Goal: Transaction & Acquisition: Subscribe to service/newsletter

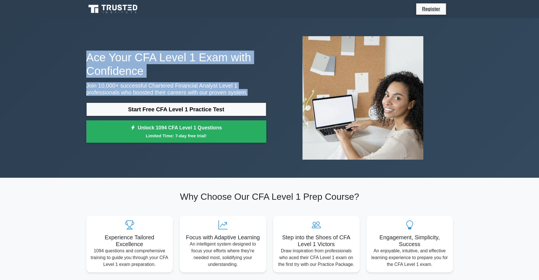
drag, startPoint x: 81, startPoint y: 52, endPoint x: 220, endPoint y: 94, distance: 145.5
click at [220, 94] on div "Ace Your CFA Level 1 Exam with Confidence Join 10,000+ successful Chartered Fin…" at bounding box center [269, 98] width 539 height 160
click at [220, 94] on p "Join 10,000+ successful Chartered Financial Analyst Level 1 professionals who b…" at bounding box center [176, 89] width 180 height 14
drag, startPoint x: 217, startPoint y: 94, endPoint x: 105, endPoint y: 51, distance: 120.2
click at [105, 51] on div "Ace Your CFA Level 1 Exam with Confidence Join 10,000+ successful Chartered Fin…" at bounding box center [176, 98] width 187 height 95
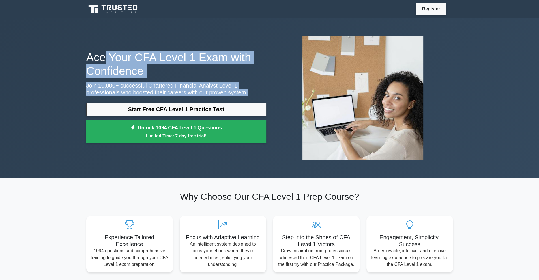
click at [105, 51] on h1 "Ace Your CFA Level 1 Exam with Confidence" at bounding box center [176, 64] width 180 height 27
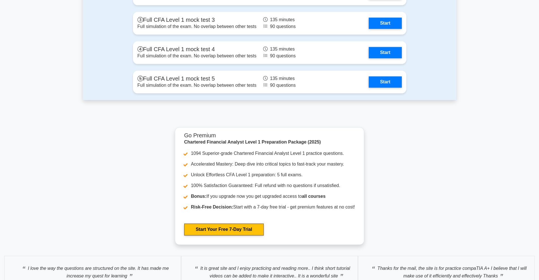
scroll to position [953, 0]
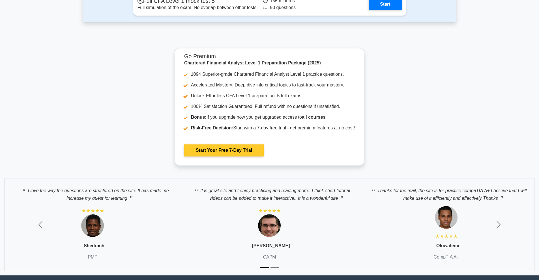
click at [234, 145] on link "Start Your Free 7-Day Trial" at bounding box center [223, 150] width 79 height 12
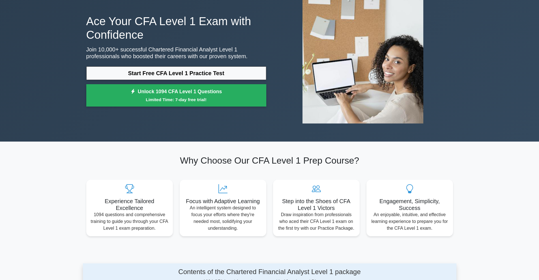
scroll to position [0, 0]
